Goal: Find specific page/section: Find specific page/section

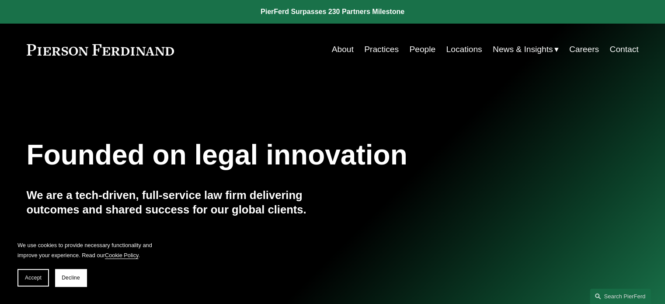
click at [417, 49] on link "People" at bounding box center [422, 49] width 26 height 17
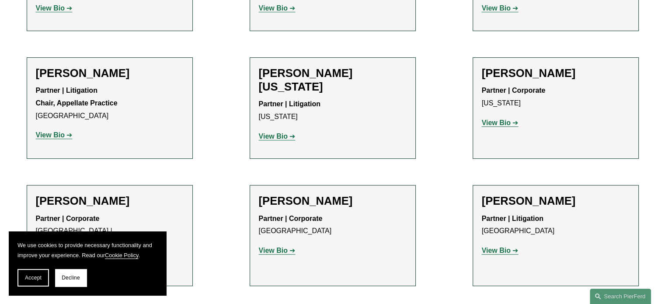
scroll to position [10383, 0]
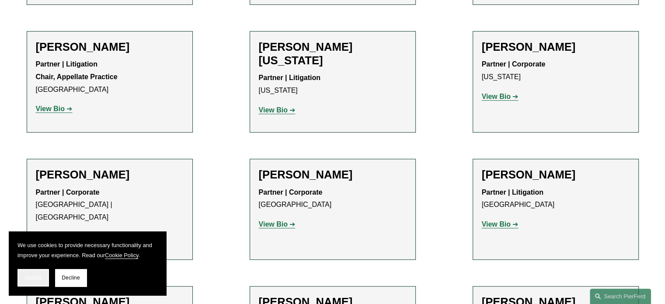
click at [34, 275] on span "Accept" at bounding box center [33, 278] width 17 height 6
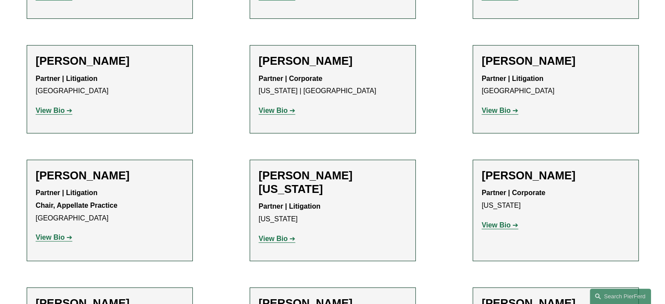
scroll to position [10228, 0]
